Goal: Navigation & Orientation: Find specific page/section

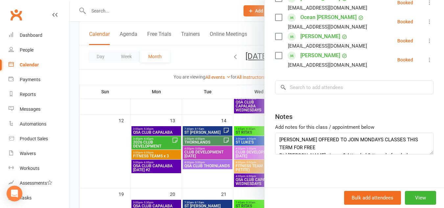
scroll to position [16, 0]
click at [364, 148] on textarea "[PERSON_NAME] OFFERED TO JOIN MONDAYS CLASSES THIS TERM FOR FREE Did [PERSON_NA…" at bounding box center [354, 144] width 158 height 22
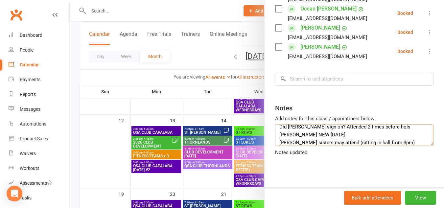
click at [339, 146] on textarea "[PERSON_NAME] OFFERED TO JOIN MONDAYS CLASSES THIS TERM FOR FREE Did [PERSON_NA…" at bounding box center [354, 135] width 158 height 22
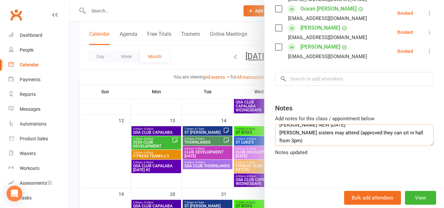
scroll to position [30, 0]
click at [287, 146] on textarea "[PERSON_NAME] OFFERED TO JOIN MONDAYS CLASSES THIS TERM FOR FREE Did [PERSON_NA…" at bounding box center [354, 135] width 158 height 22
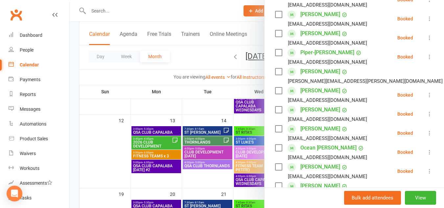
scroll to position [0, 0]
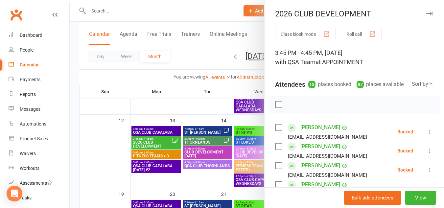
type textarea "[PERSON_NAME] OFFERED TO JOIN MONDAYS CLASSES THIS TERM FOR FREE Did [PERSON_NA…"
click at [426, 14] on icon "button" at bounding box center [429, 14] width 7 height 4
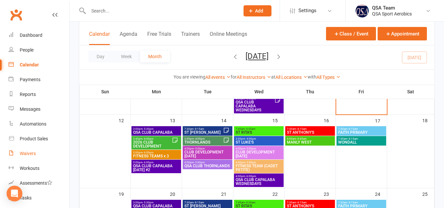
click at [24, 155] on div "Waivers" at bounding box center [28, 153] width 16 height 5
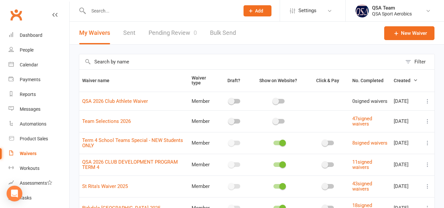
click at [167, 35] on link "Pending Review 0" at bounding box center [173, 33] width 48 height 23
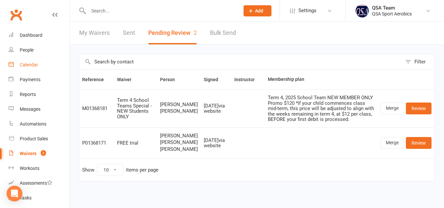
click at [30, 60] on link "Calendar" at bounding box center [39, 65] width 61 height 15
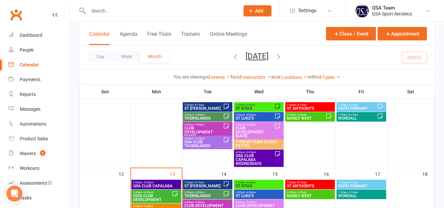
scroll to position [93, 0]
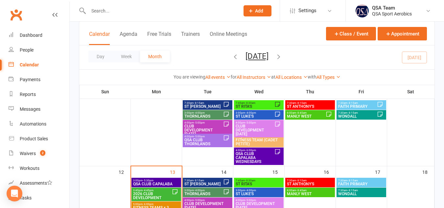
click at [216, 115] on span "THORNLANDS" at bounding box center [203, 116] width 39 height 4
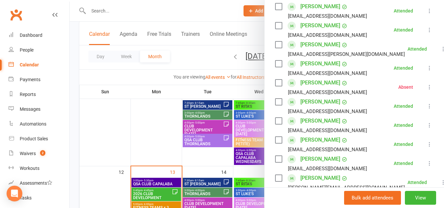
scroll to position [443, 0]
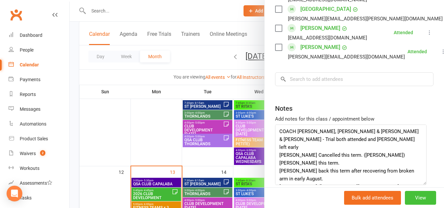
drag, startPoint x: 421, startPoint y: 153, endPoint x: 422, endPoint y: 192, distance: 38.8
click at [422, 192] on div "THORNLANDS Class kiosk mode Roll call 3:00 PM - 4:00 PM, [DATE] with QSA Team a…" at bounding box center [354, 104] width 180 height 208
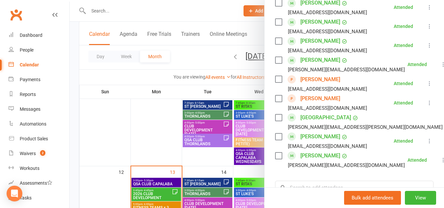
scroll to position [334, 0]
click at [352, 94] on div "[EMAIL_ADDRESS][DOMAIN_NAME]" at bounding box center [327, 89] width 79 height 9
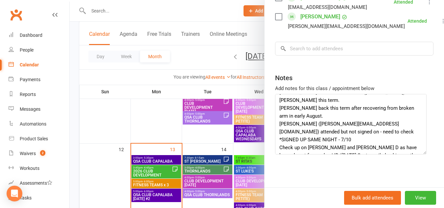
scroll to position [133, 0]
